Goal: Navigation & Orientation: Find specific page/section

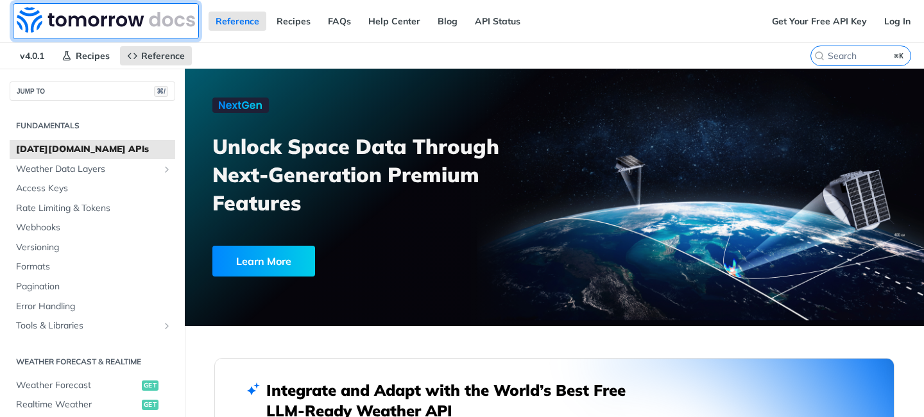
click at [84, 16] on img at bounding box center [106, 20] width 178 height 26
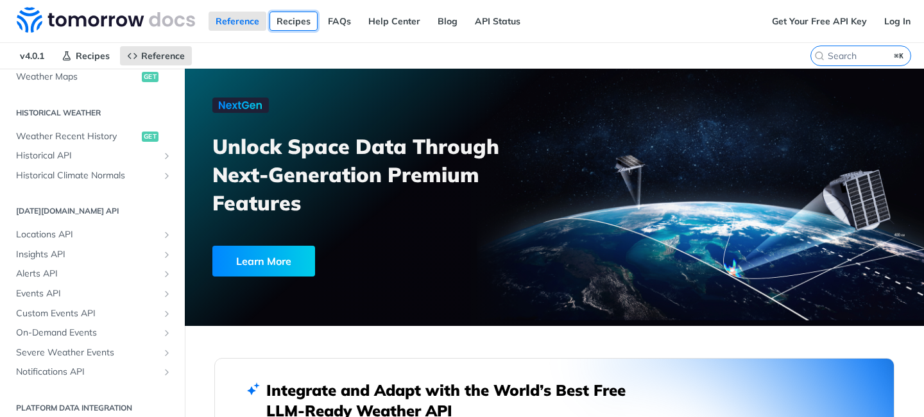
click at [284, 19] on link "Recipes" at bounding box center [294, 21] width 48 height 19
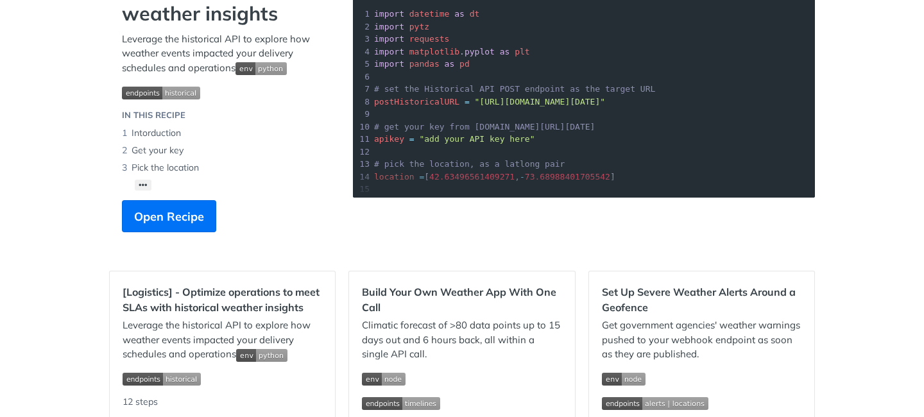
scroll to position [160, 0]
